Goal: Check status: Check status

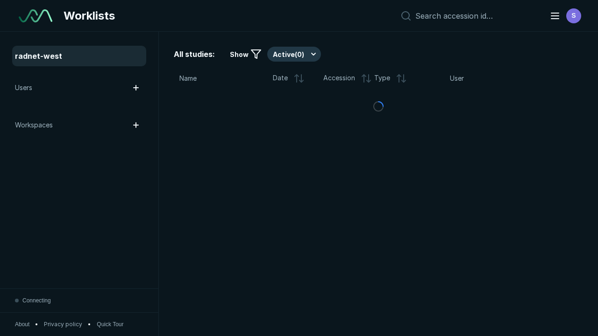
scroll to position [2551, 3891]
